Goal: Transaction & Acquisition: Book appointment/travel/reservation

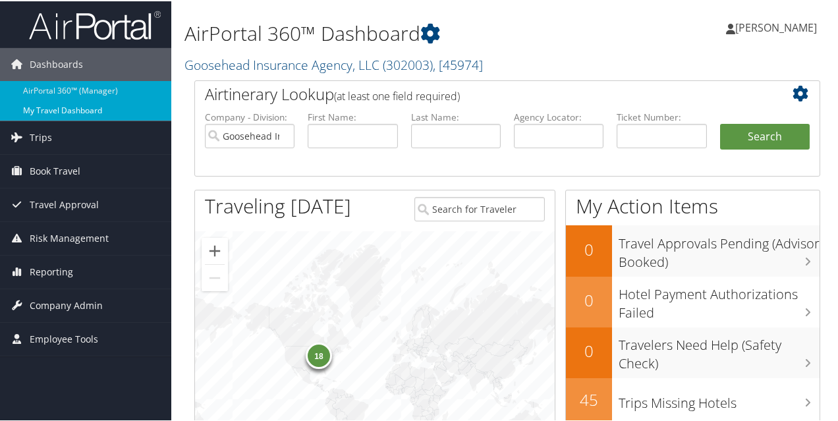
click at [76, 106] on link "My Travel Dashboard" at bounding box center [85, 109] width 171 height 20
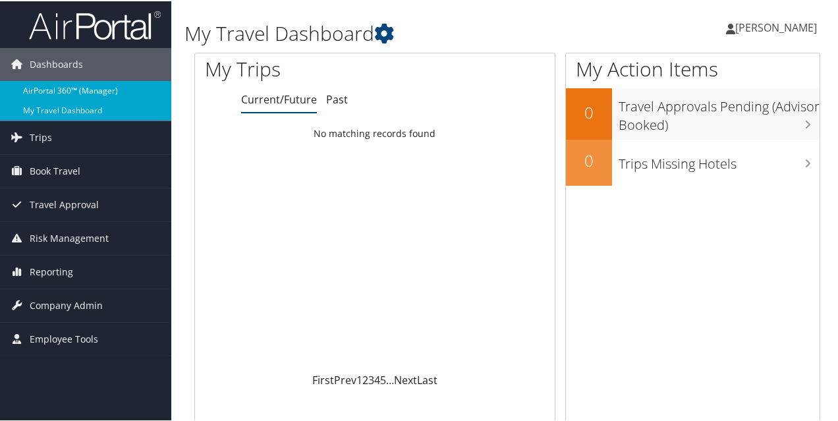
click at [94, 86] on link "AirPortal 360™ (Manager)" at bounding box center [85, 90] width 171 height 20
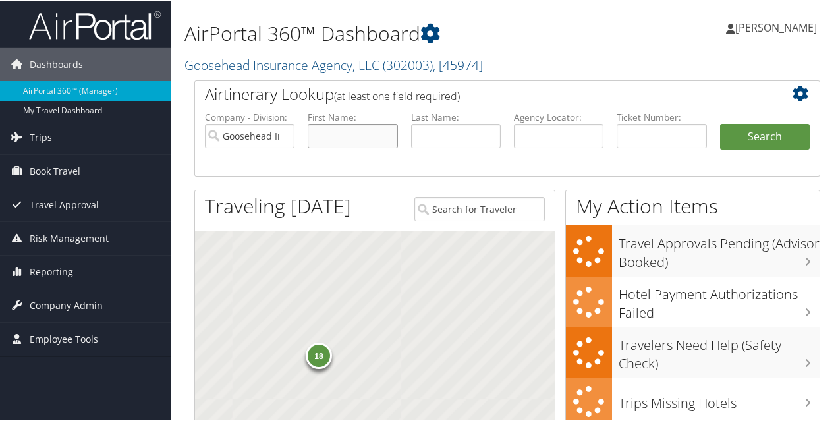
click at [348, 139] on input "text" at bounding box center [353, 135] width 90 height 24
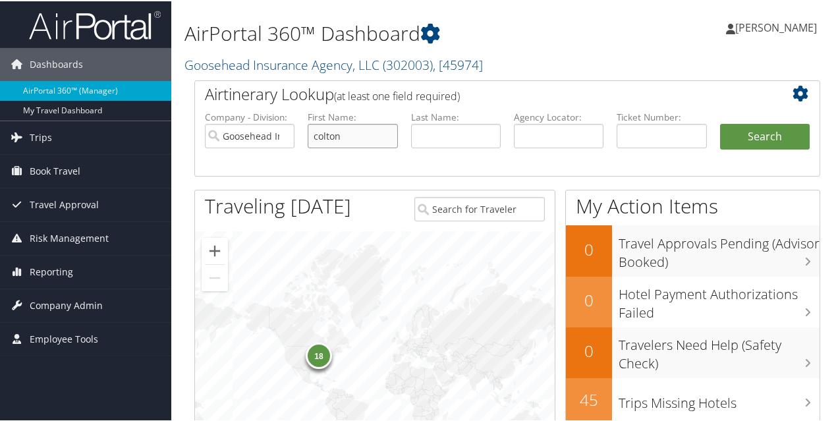
type input "colton"
type input "beebe"
click at [720, 123] on button "Search" at bounding box center [765, 136] width 90 height 26
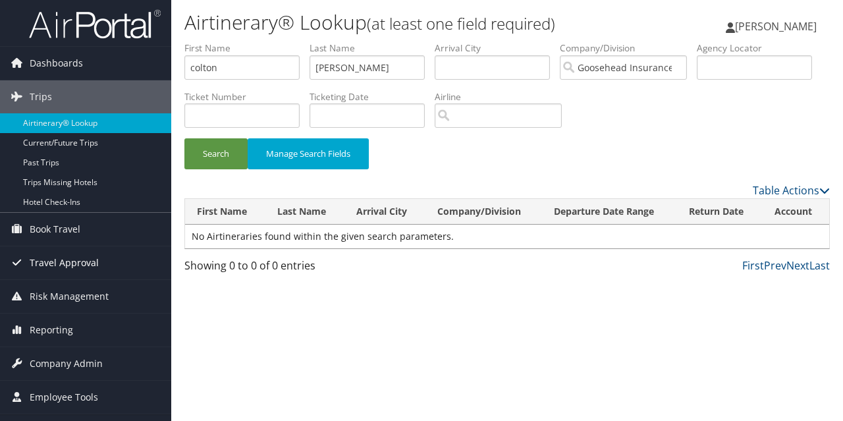
click at [93, 268] on span "Travel Approval" at bounding box center [64, 262] width 69 height 33
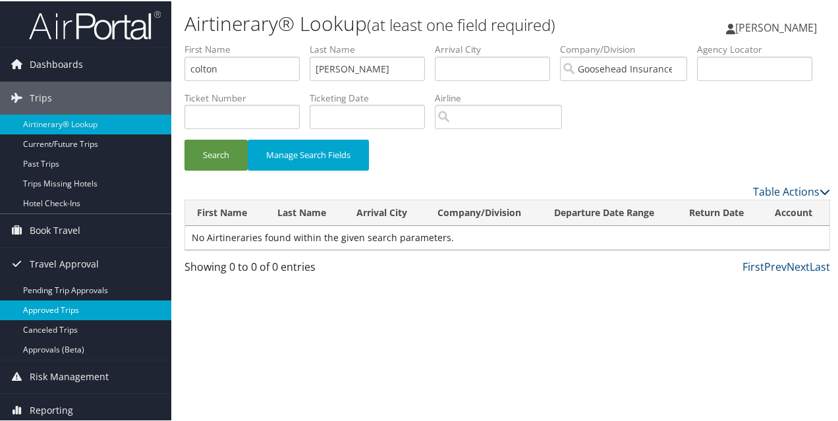
click at [96, 302] on link "Approved Trips" at bounding box center [85, 309] width 171 height 20
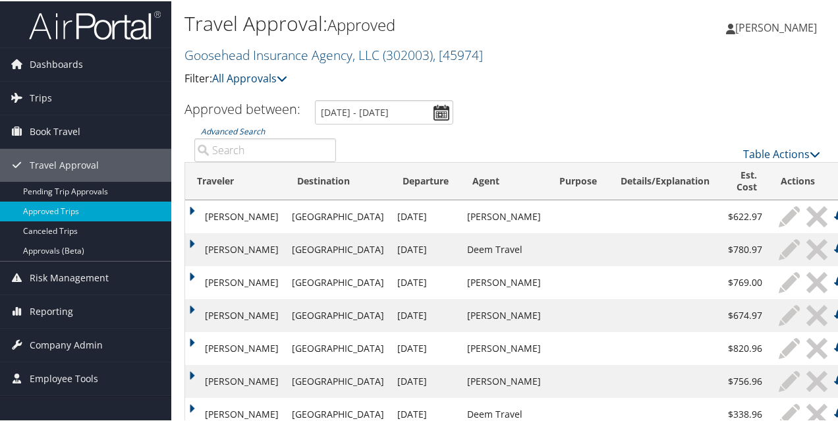
click at [627, 43] on div "Zoe Kent Ferraro Zoe Kent Ferraro My Settings Travel Agency Contacts View Trave…" at bounding box center [702, 32] width 281 height 51
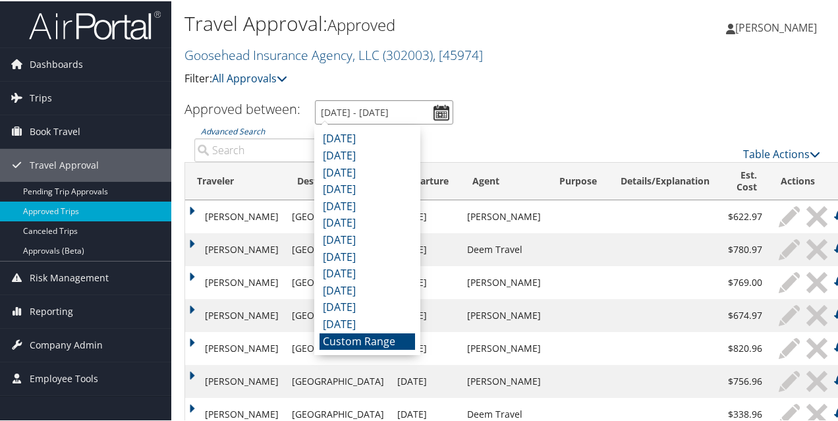
click at [433, 111] on input "7/11/2025 - 8/11/2025" at bounding box center [384, 111] width 138 height 24
click at [381, 333] on li "Custom Range" at bounding box center [367, 340] width 96 height 17
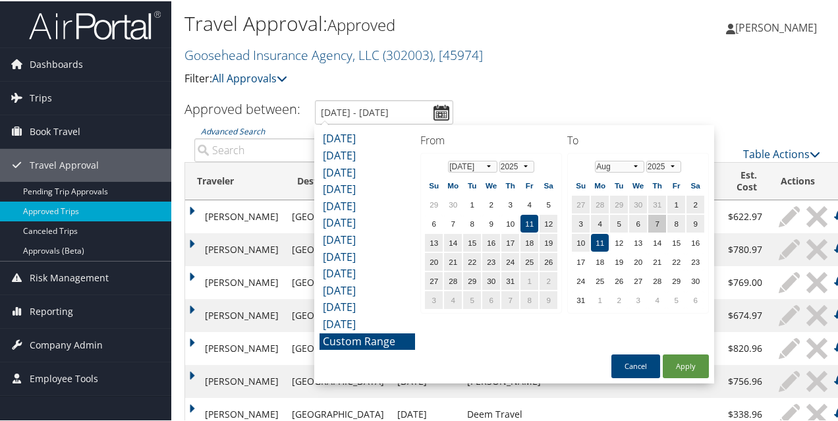
click at [656, 219] on td "7" at bounding box center [657, 222] width 18 height 18
click at [601, 240] on td "11" at bounding box center [600, 242] width 18 height 18
click at [532, 215] on td "11" at bounding box center [529, 222] width 18 height 18
click at [518, 260] on td "24" at bounding box center [510, 261] width 18 height 18
click at [659, 217] on td "7" at bounding box center [657, 222] width 18 height 18
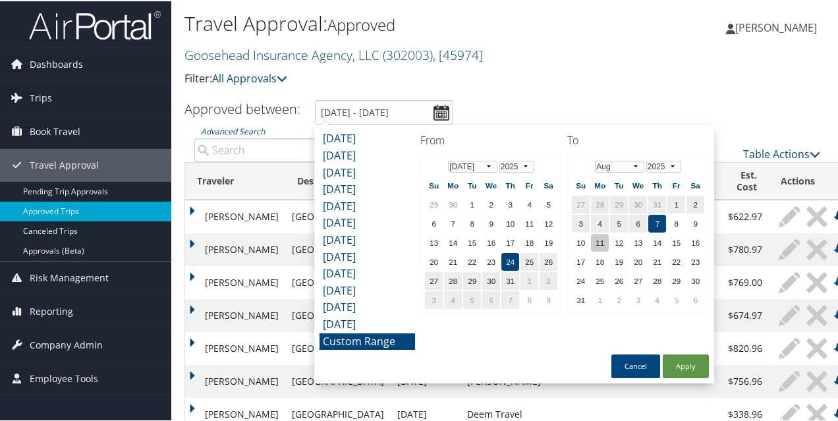
click at [601, 240] on td "11" at bounding box center [600, 242] width 18 height 18
click at [659, 214] on td "7" at bounding box center [657, 222] width 18 height 18
drag, startPoint x: 505, startPoint y: 292, endPoint x: 505, endPoint y: 300, distance: 7.3
click at [505, 300] on td "7" at bounding box center [510, 299] width 18 height 18
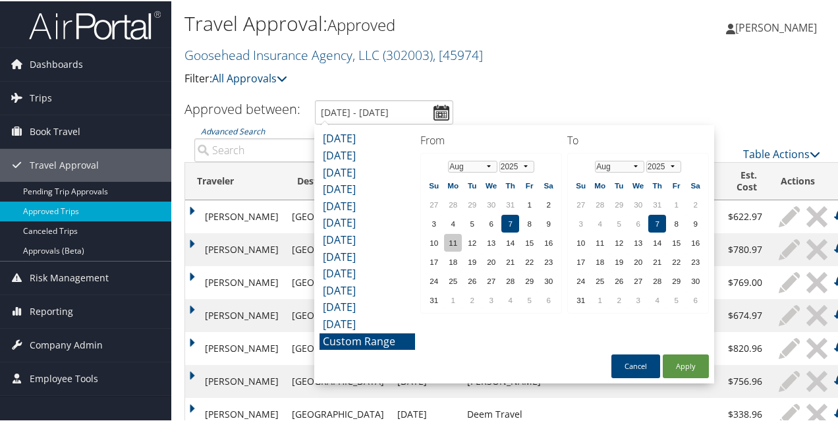
click at [460, 245] on td "11" at bounding box center [453, 242] width 18 height 18
click at [516, 229] on td "7" at bounding box center [510, 222] width 18 height 18
click at [674, 366] on button "Apply" at bounding box center [686, 365] width 46 height 24
type input "8/7/2025 - 8/11/2025"
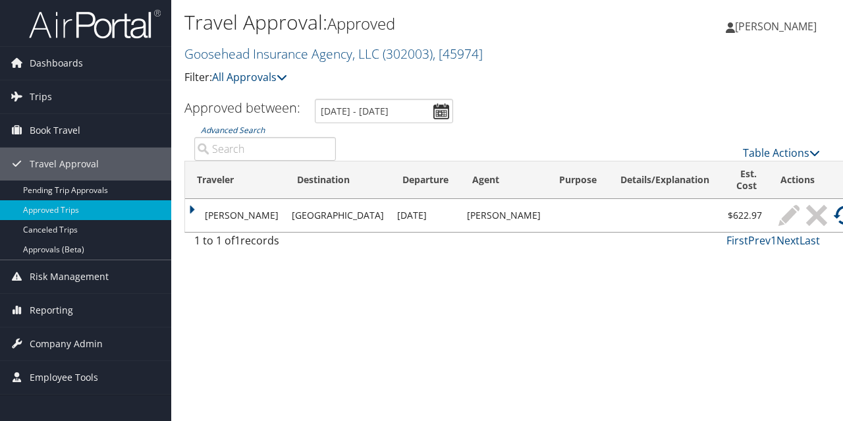
click at [194, 209] on td "JACK MICHELS" at bounding box center [235, 215] width 100 height 33
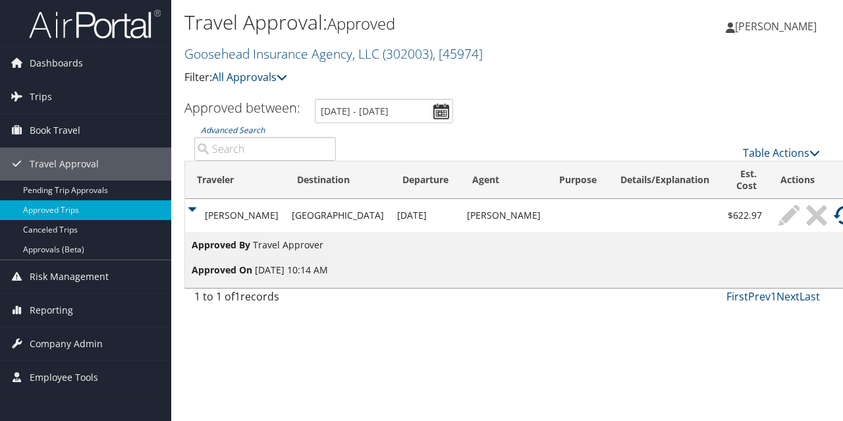
click at [305, 331] on div "Travel Approval: Approved Goosehead Insurance Agency, LLC ( 302003 ) , [ 45974 …" at bounding box center [507, 210] width 672 height 421
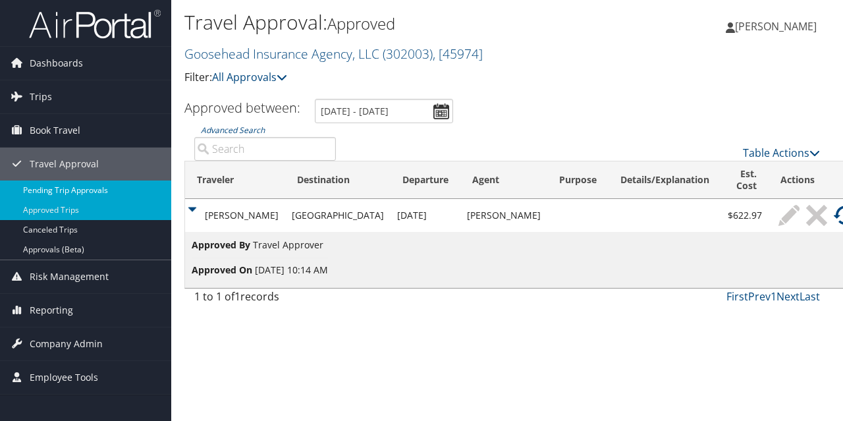
click at [77, 196] on link "Pending Trip Approvals" at bounding box center [85, 190] width 171 height 20
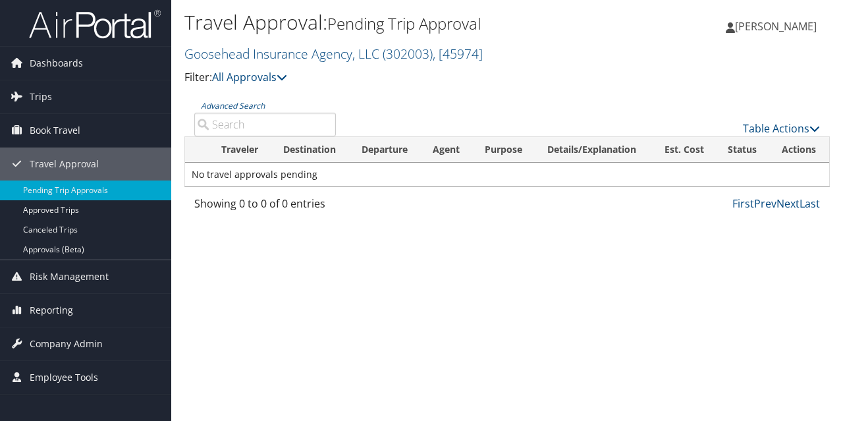
click at [387, 105] on div "Table Actions" at bounding box center [588, 118] width 484 height 38
click at [97, 248] on link "Approvals (Beta)" at bounding box center [85, 250] width 171 height 20
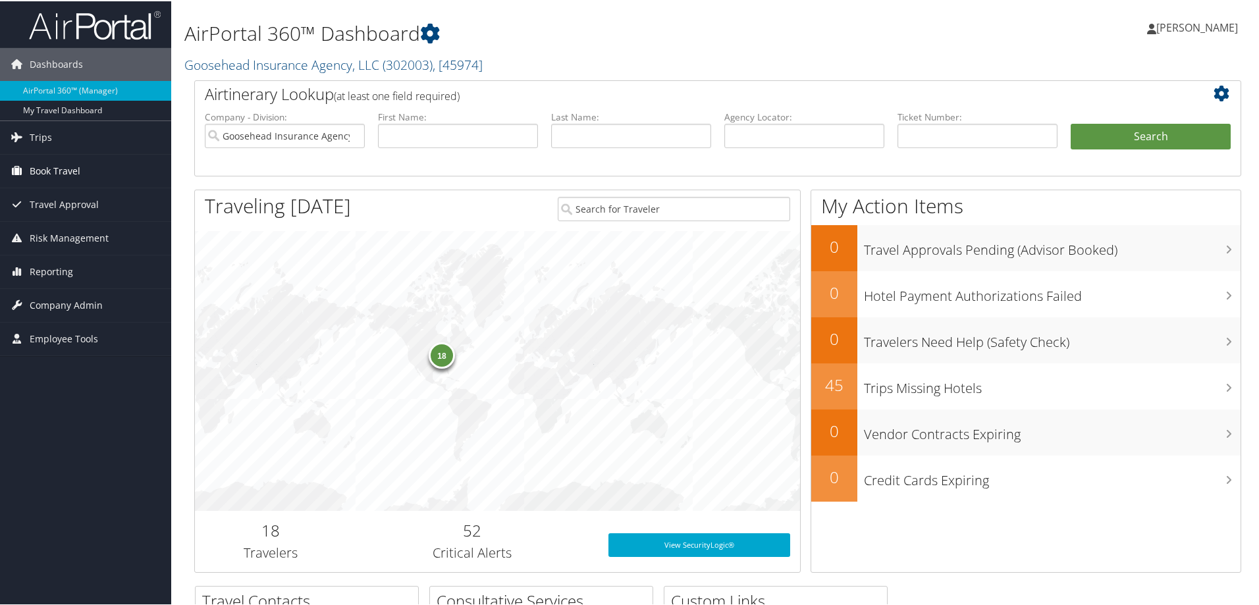
click at [84, 166] on link "Book Travel" at bounding box center [85, 169] width 171 height 33
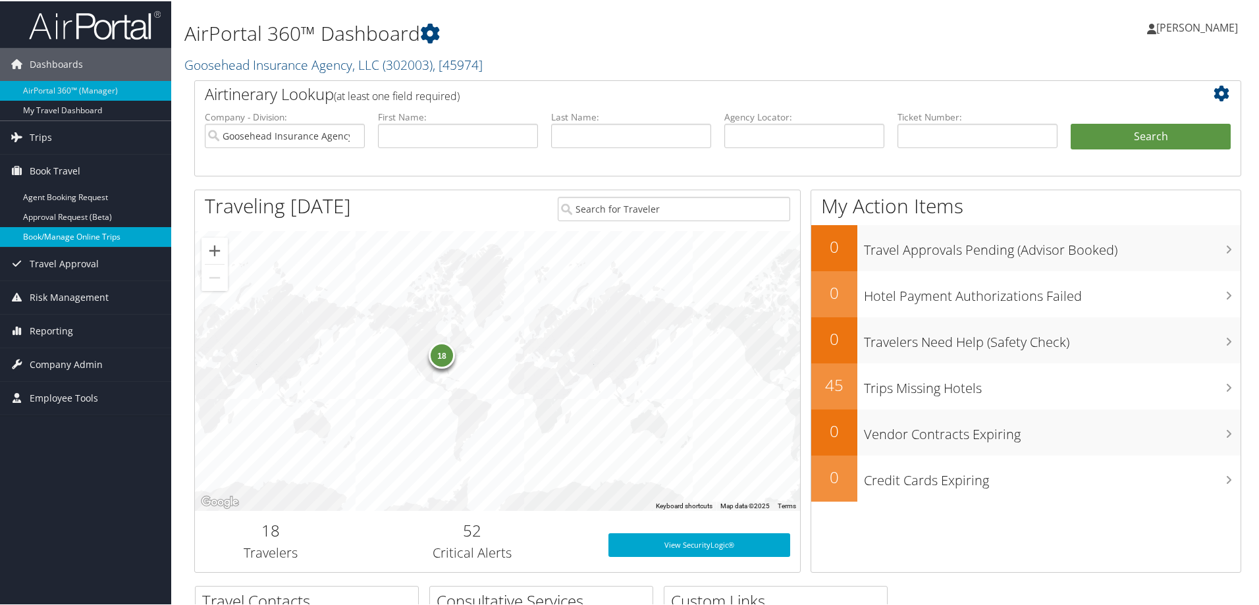
click at [90, 238] on link "Book/Manage Online Trips" at bounding box center [85, 236] width 171 height 20
